Goal: Navigation & Orientation: Find specific page/section

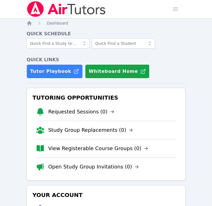
scroll to position [105, 0]
